Goal: Information Seeking & Learning: Learn about a topic

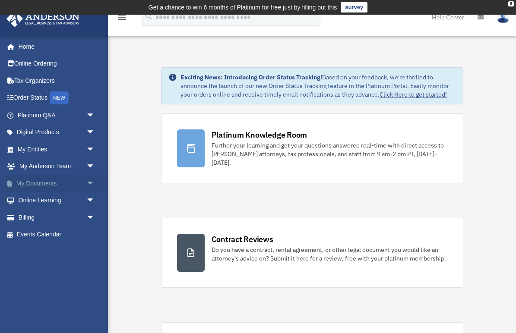
click at [73, 182] on link "My Documents arrow_drop_down" at bounding box center [57, 183] width 102 height 17
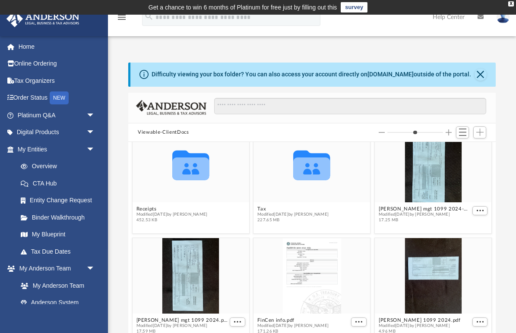
scroll to position [112, 0]
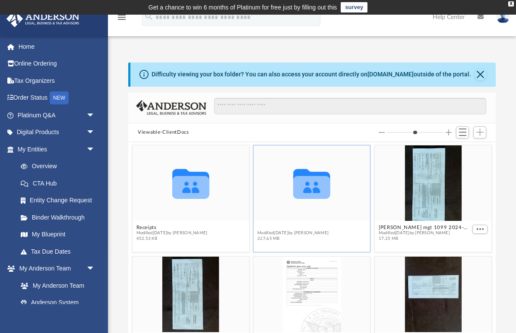
click at [262, 227] on button "Tax" at bounding box center [292, 228] width 71 height 6
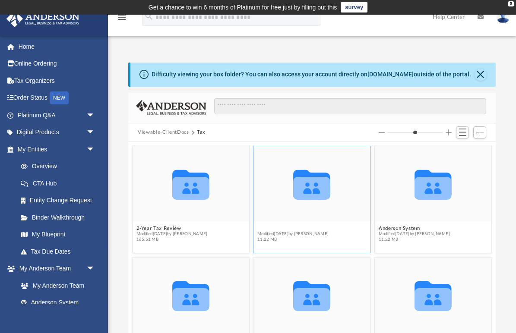
click at [265, 228] on button "2024" at bounding box center [292, 229] width 71 height 6
type input "*"
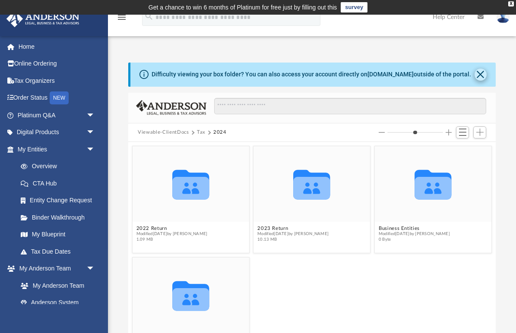
click at [482, 71] on button "Close" at bounding box center [480, 75] width 12 height 12
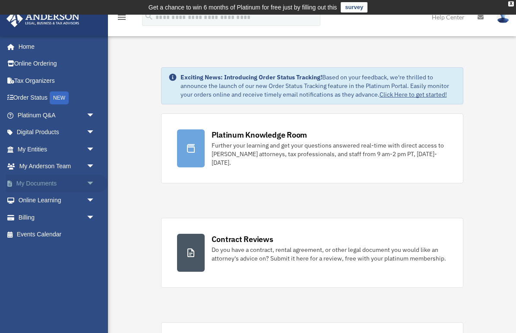
click at [90, 180] on span "arrow_drop_down" at bounding box center [94, 184] width 17 height 18
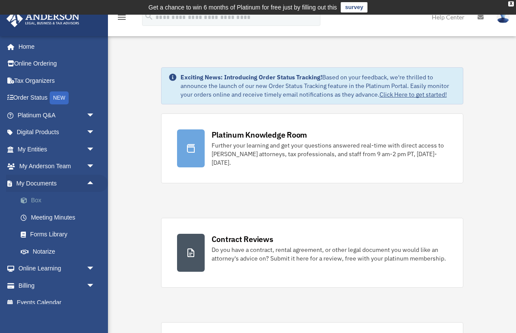
click at [38, 198] on link "Box" at bounding box center [60, 200] width 96 height 17
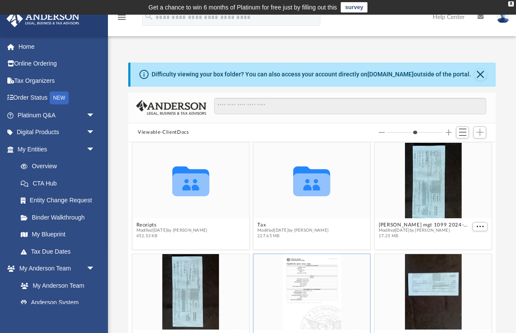
scroll to position [111, 0]
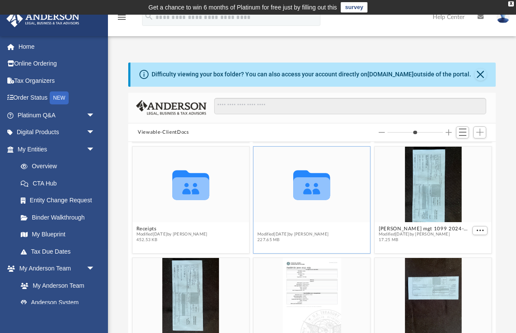
click at [260, 230] on button "Tax" at bounding box center [292, 229] width 71 height 6
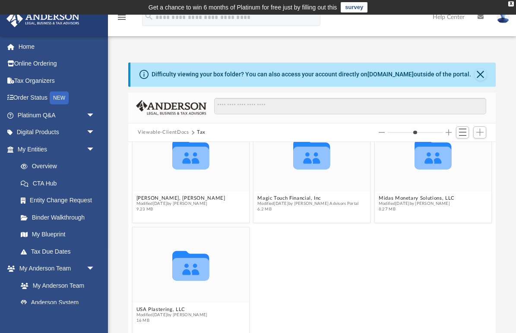
scroll to position [142, 0]
click at [143, 199] on button "[PERSON_NAME], [PERSON_NAME]" at bounding box center [180, 199] width 89 height 6
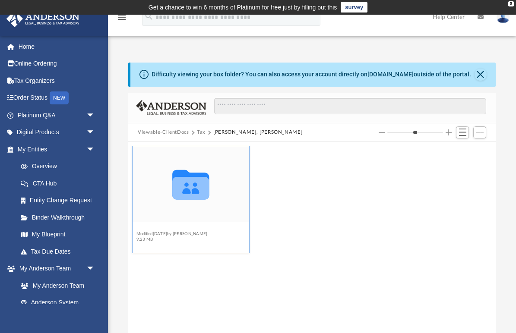
click at [140, 227] on button "2024" at bounding box center [171, 229] width 71 height 6
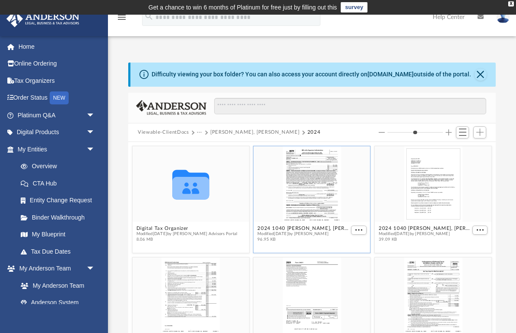
click at [313, 203] on div "grid" at bounding box center [312, 184] width 117 height 76
click at [311, 200] on div "grid" at bounding box center [312, 184] width 117 height 76
click at [281, 230] on button "2024 1040 Flores Jr., Gregory - e-file authorization - please sign.pdf" at bounding box center [303, 229] width 92 height 6
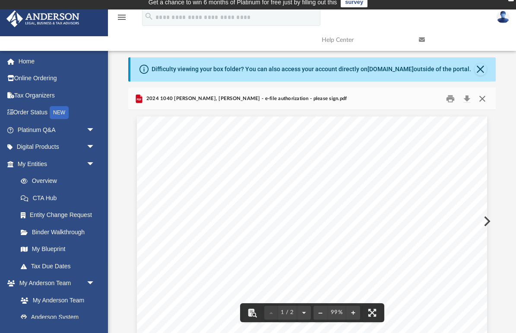
click at [484, 97] on button "Close" at bounding box center [482, 98] width 16 height 13
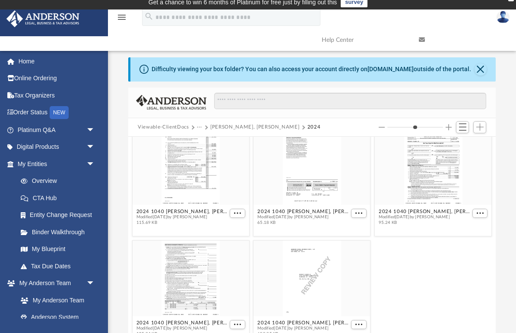
scroll to position [123, 0]
click at [391, 211] on button "2024 1040 Flores Jr., Gregory - Form 2210 Underpayment of Estimated Tax Voucher…" at bounding box center [425, 211] width 92 height 6
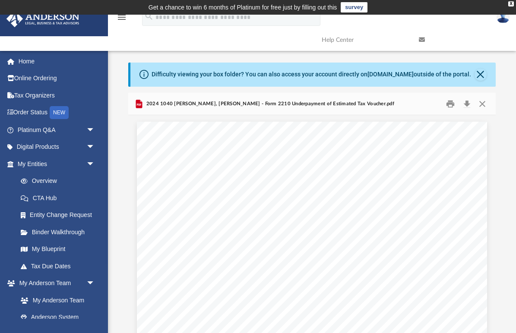
scroll to position [0, 0]
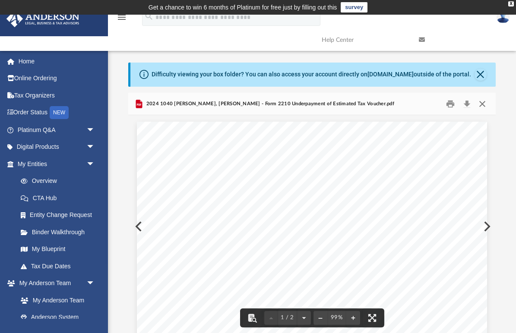
click at [482, 101] on button "Close" at bounding box center [482, 103] width 16 height 13
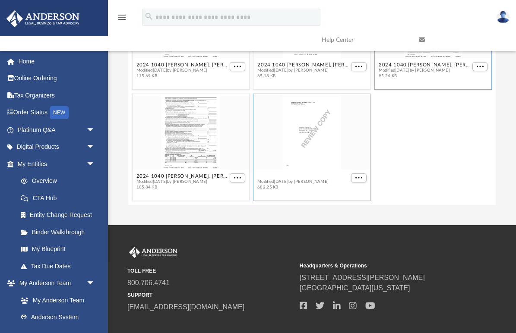
scroll to position [134, 0]
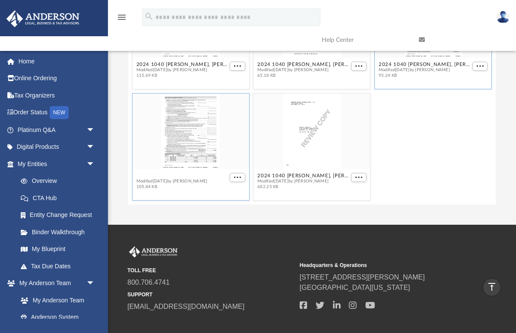
click at [148, 177] on button "2024 1040 Flores Jr., Gregory - Form 540-ES Estimated Tax Voucher.pdf" at bounding box center [182, 176] width 92 height 6
type input "*"
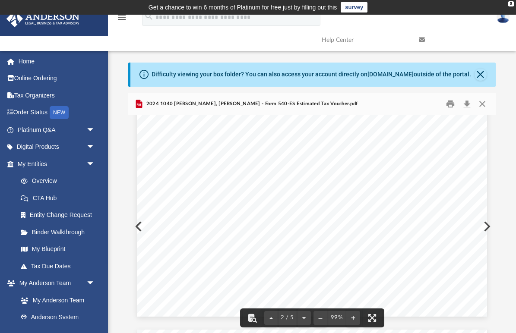
scroll to position [723, 0]
